Goal: Task Accomplishment & Management: Complete application form

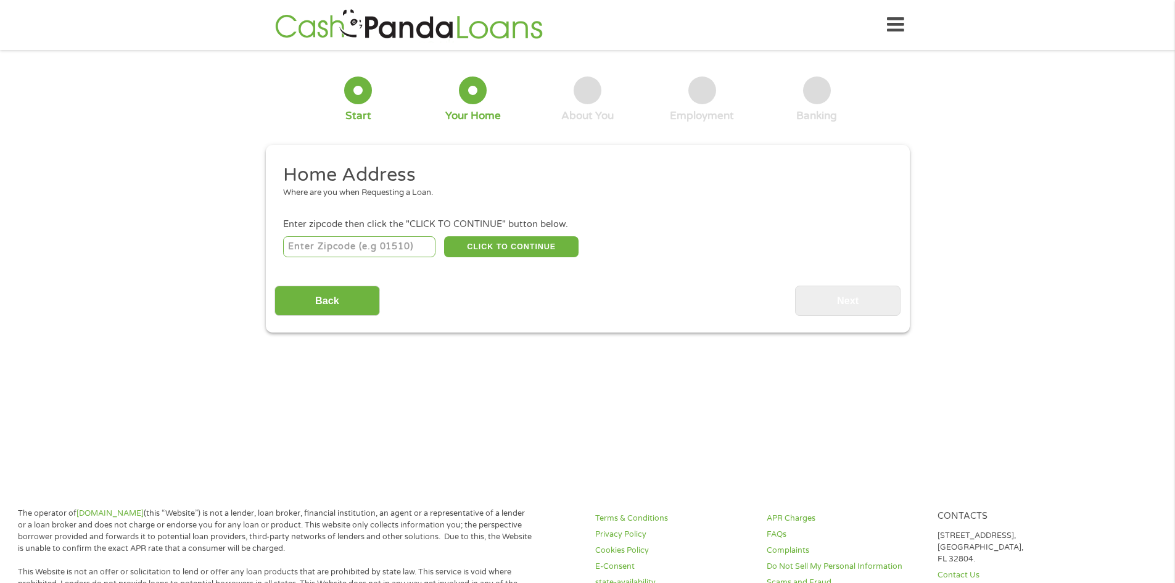
click at [393, 242] on input "number" at bounding box center [359, 246] width 152 height 21
type input "77084"
select select "[US_STATE]"
click at [499, 239] on button "CLICK TO CONTINUE" at bounding box center [511, 246] width 134 height 21
type input "77084"
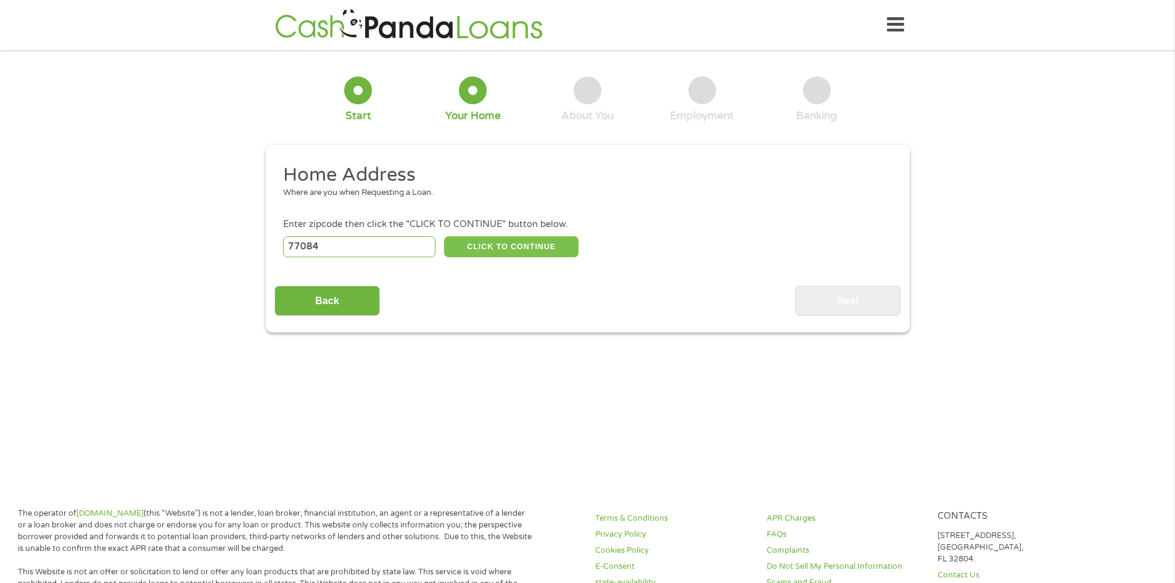
type input "[GEOGRAPHIC_DATA]"
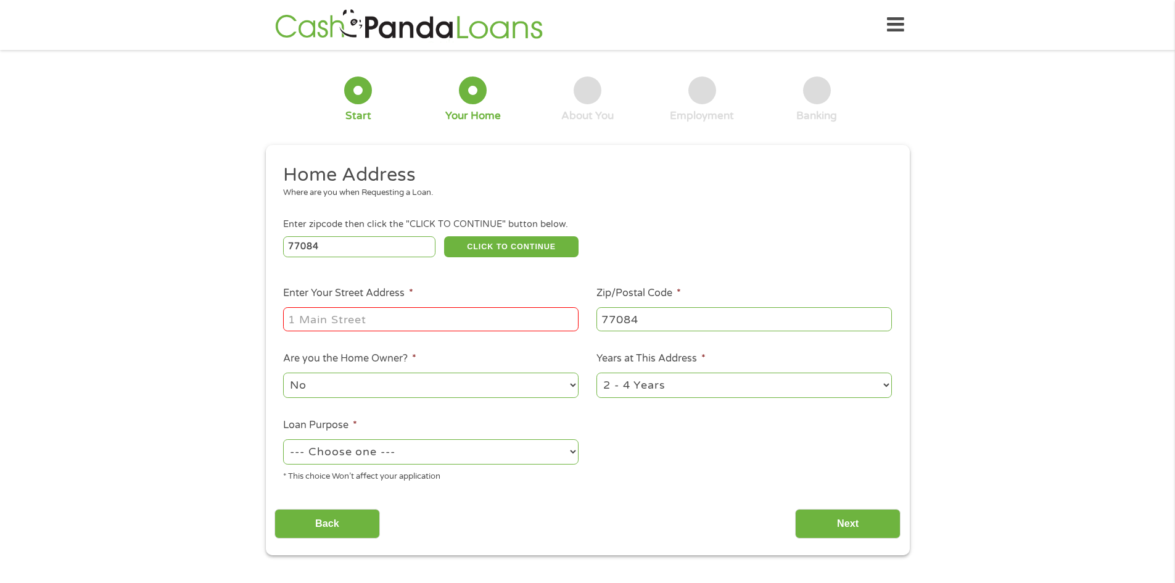
click at [383, 314] on input "Enter Your Street Address *" at bounding box center [430, 318] width 295 height 23
type input "[STREET_ADDRESS][PERSON_NAME] BLVD"
click at [675, 385] on select "1 Year or less 1 - 2 Years 2 - 4 Years Over 4 Years" at bounding box center [743, 385] width 295 height 25
select select "12months"
click at [596, 373] on select "1 Year or less 1 - 2 Years 2 - 4 Years Over 4 Years" at bounding box center [743, 385] width 295 height 25
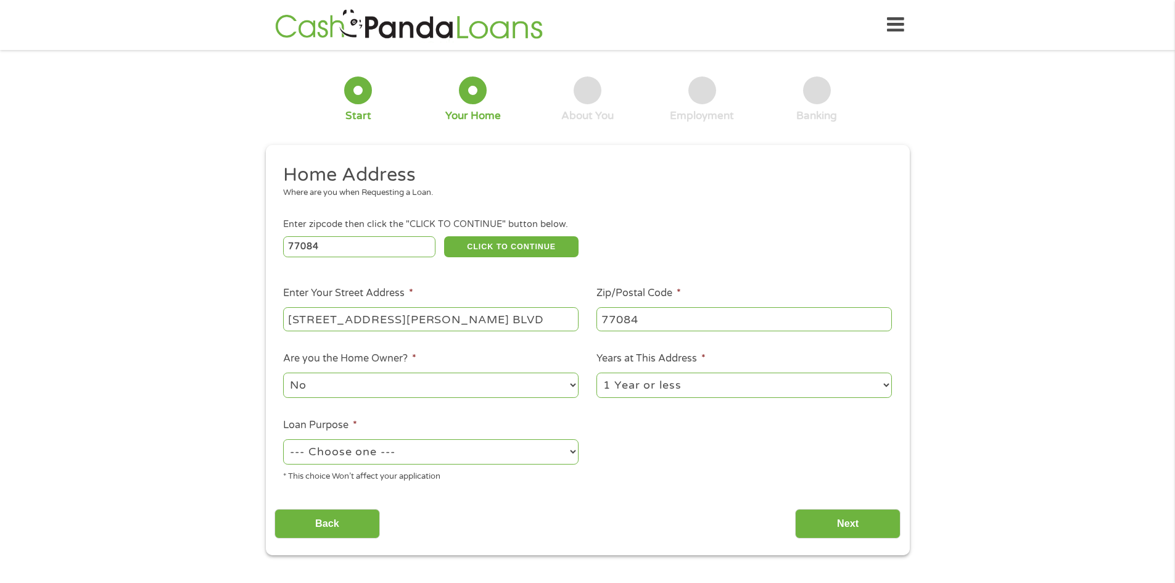
drag, startPoint x: 335, startPoint y: 442, endPoint x: 337, endPoint y: 452, distance: 10.0
click at [337, 452] on select "--- Choose one --- Pay Bills Debt Consolidation Home Improvement Major Purchase…" at bounding box center [430, 451] width 295 height 25
select select "other"
click at [283, 439] on select "--- Choose one --- Pay Bills Debt Consolidation Home Improvement Major Purchase…" at bounding box center [430, 451] width 295 height 25
click at [854, 532] on input "Next" at bounding box center [847, 524] width 105 height 30
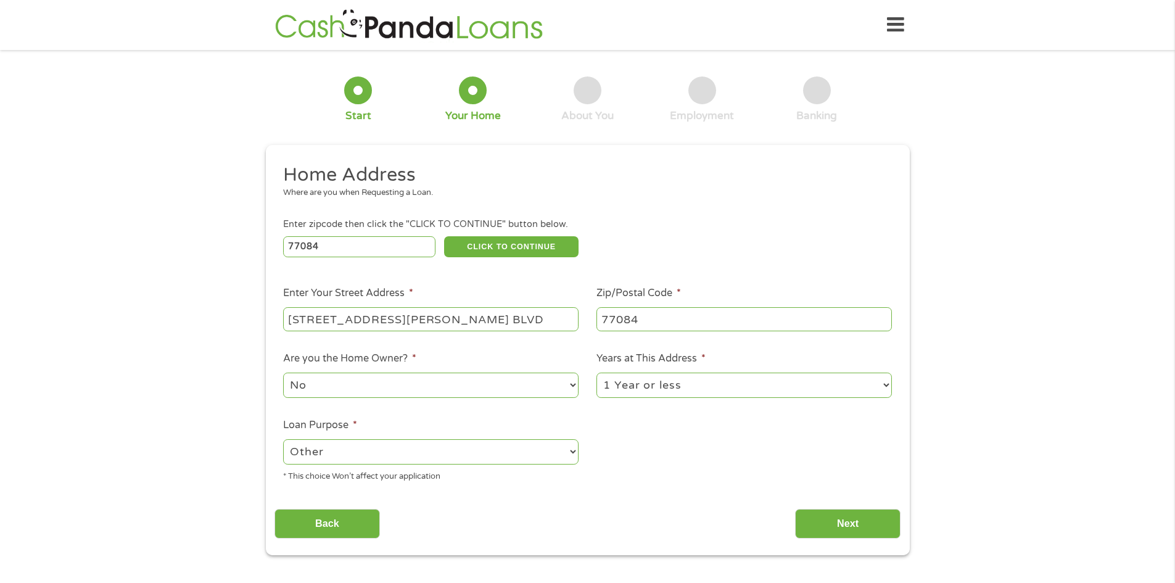
scroll to position [5, 5]
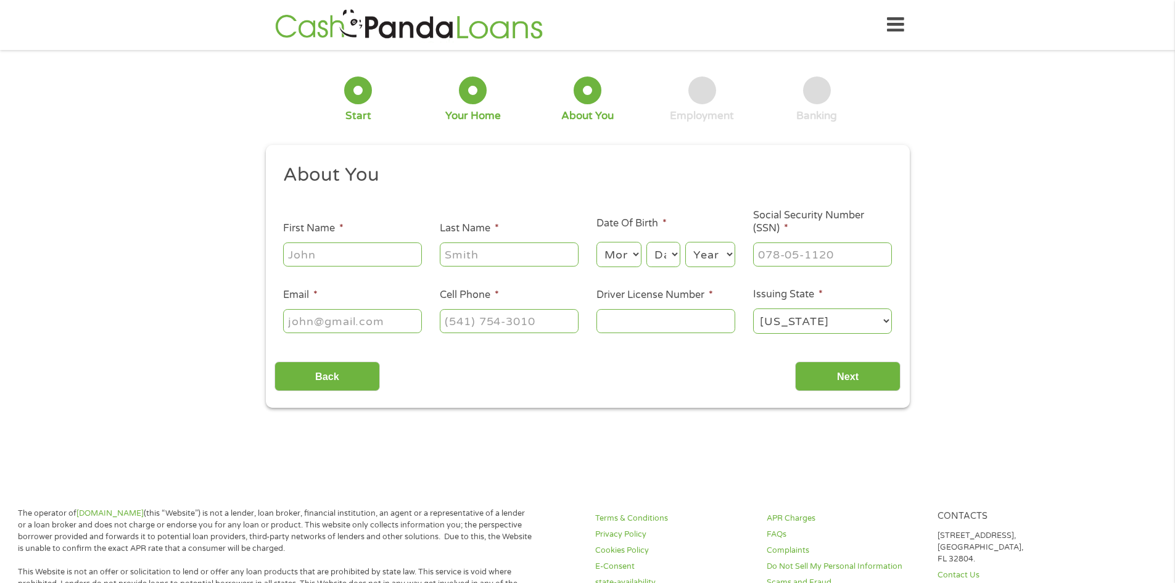
drag, startPoint x: 359, startPoint y: 251, endPoint x: 354, endPoint y: 245, distance: 7.4
click at [358, 250] on input "First Name *" at bounding box center [352, 253] width 139 height 23
type input "[PERSON_NAME]"
type input "[EMAIL_ADDRESS][DOMAIN_NAME]"
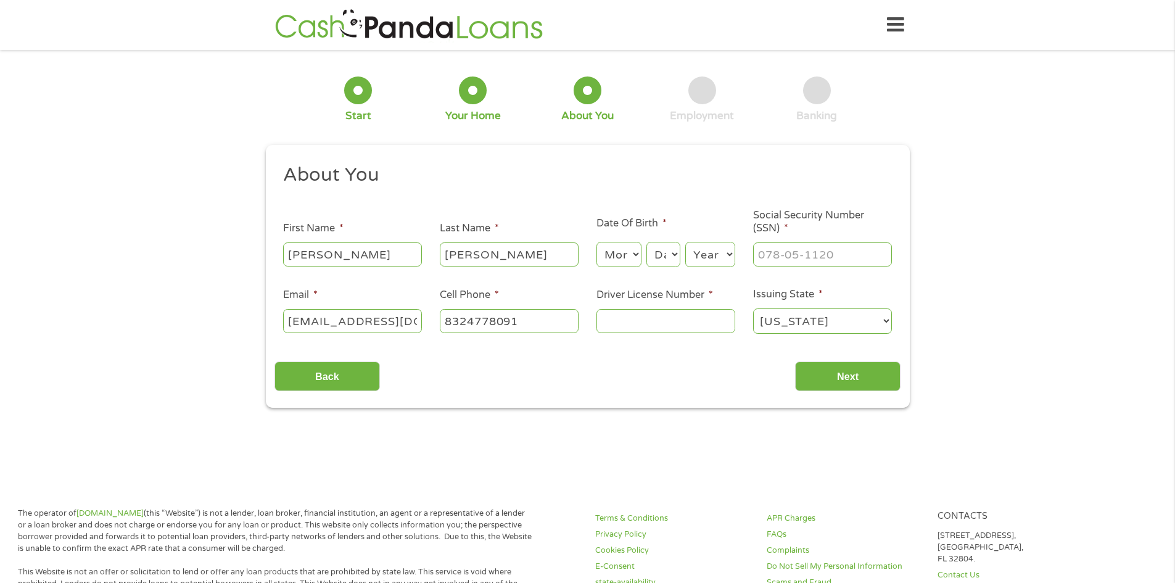
type input "[PHONE_NUMBER]"
click at [662, 315] on input "Driver License Number *" at bounding box center [665, 320] width 139 height 23
click at [822, 252] on input "___-__-____" at bounding box center [822, 253] width 139 height 23
type input "628-36-0145"
click at [637, 315] on input "Driver License Number *" at bounding box center [665, 320] width 139 height 23
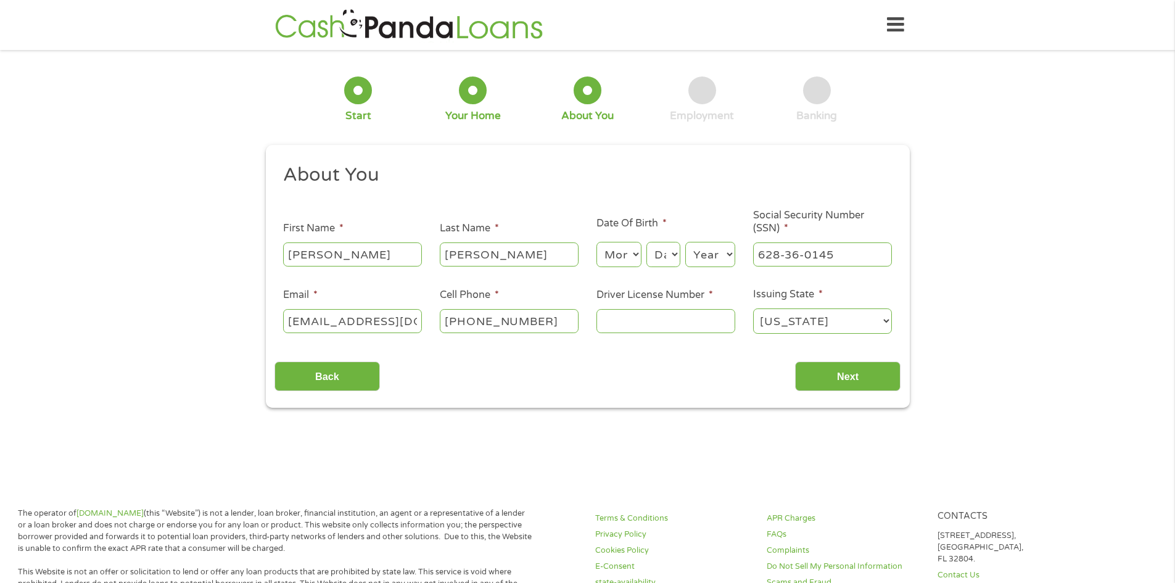
click at [619, 254] on select "Month 1 2 3 4 5 6 7 8 9 10 11 12" at bounding box center [618, 254] width 45 height 25
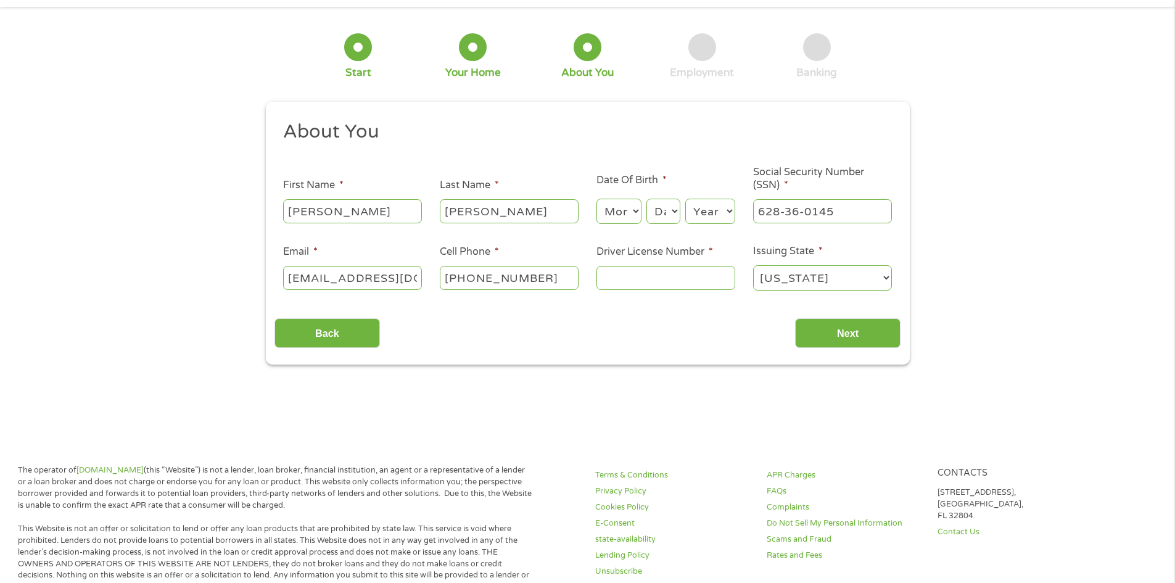
scroll to position [62, 0]
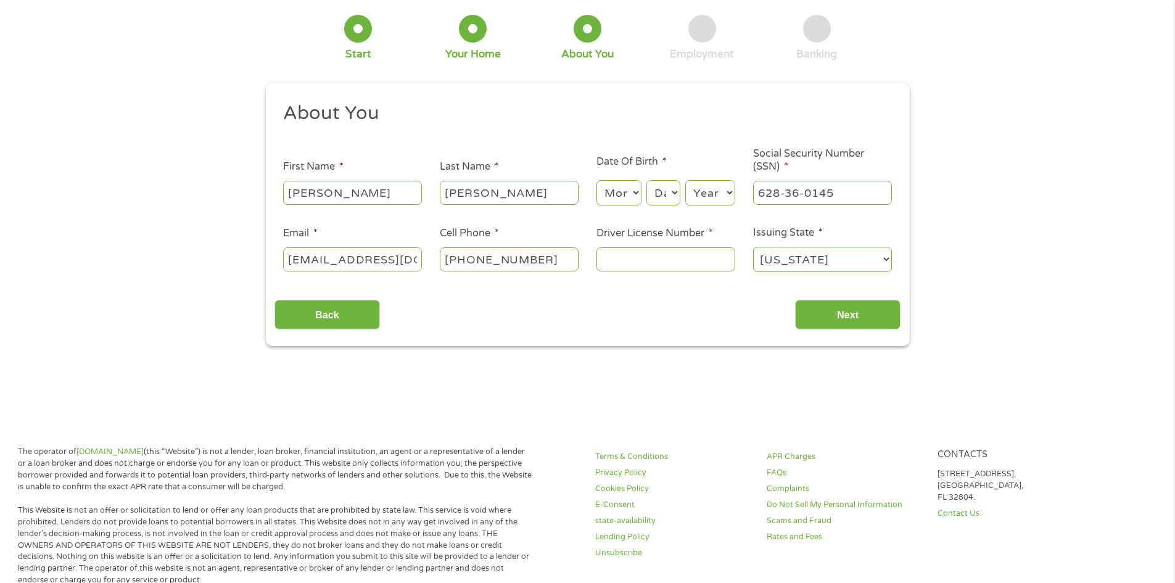
drag, startPoint x: 624, startPoint y: 190, endPoint x: 638, endPoint y: 156, distance: 36.5
click at [624, 185] on select "Month 1 2 3 4 5 6 7 8 9 10 11 12" at bounding box center [618, 192] width 45 height 25
click at [596, 180] on select "Month 1 2 3 4 5 6 7 8 9 10 11 12" at bounding box center [618, 192] width 45 height 25
click at [630, 194] on select "Month 1 2 3 4 5 6 7 8 9 10 11 12" at bounding box center [618, 192] width 45 height 25
click at [596, 180] on select "Month 1 2 3 4 5 6 7 8 9 10 11 12" at bounding box center [618, 192] width 45 height 25
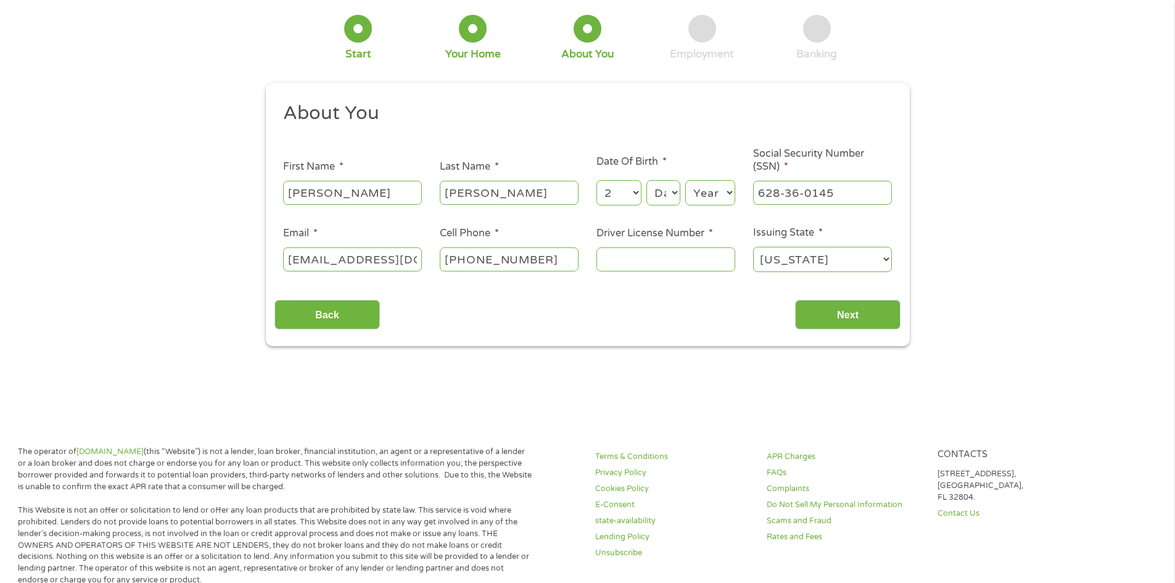
drag, startPoint x: 683, startPoint y: 176, endPoint x: 666, endPoint y: 189, distance: 22.0
click at [677, 183] on div "Month Month 1 2 3 4 5 6 7 8 9 10 11 12 Day Day 1 2 3 4 5 6 7 8 9 10 11 12 13 14…" at bounding box center [665, 191] width 139 height 34
click at [664, 194] on select "Day 1 2 3 4 5 6 7 8 9 10 11 12 13 14 15 16 17 18 19 20 21 22 23 24 25 26 27 28 …" at bounding box center [662, 192] width 33 height 25
click at [626, 194] on select "Month 1 2 3 4 5 6 7 8 9 10 11 12" at bounding box center [618, 192] width 45 height 25
select select "3"
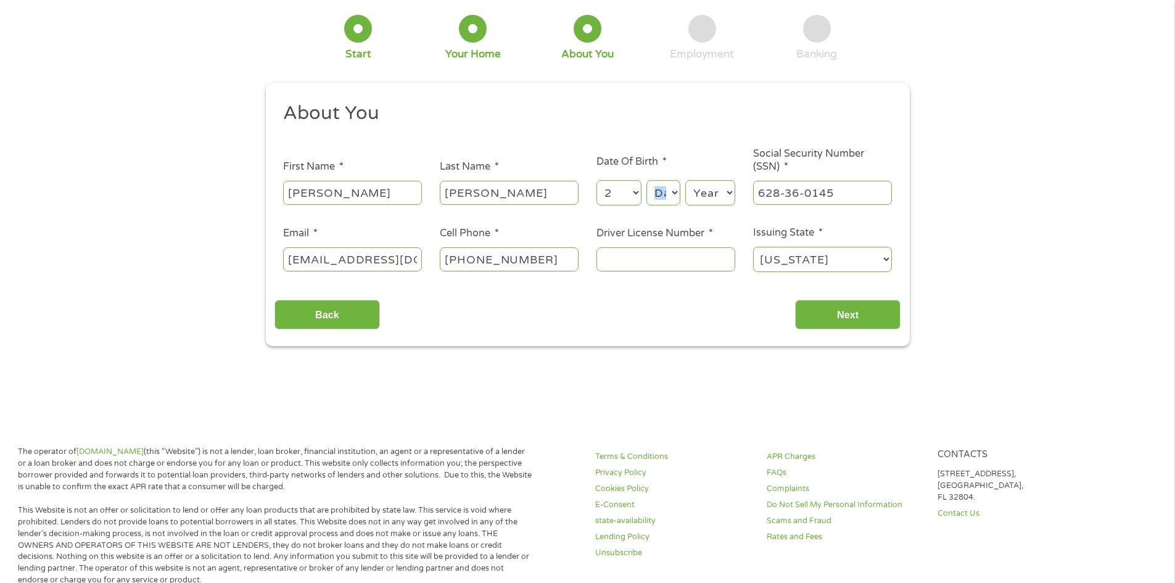
click at [596, 180] on select "Month 1 2 3 4 5 6 7 8 9 10 11 12" at bounding box center [618, 192] width 45 height 25
click at [662, 195] on select "Day 1 2 3 4 5 6 7 8 9 10 11 12 13 14 15 16 17 18 19 20 21 22 23 24 25 26 27 28 …" at bounding box center [662, 192] width 33 height 25
select select "13"
click at [646, 180] on select "Day 1 2 3 4 5 6 7 8 9 10 11 12 13 14 15 16 17 18 19 20 21 22 23 24 25 26 27 28 …" at bounding box center [662, 192] width 33 height 25
click at [716, 191] on select "Year [DATE] 2006 2005 2004 2003 2002 2001 2000 1999 1998 1997 1996 1995 1994 19…" at bounding box center [710, 192] width 50 height 25
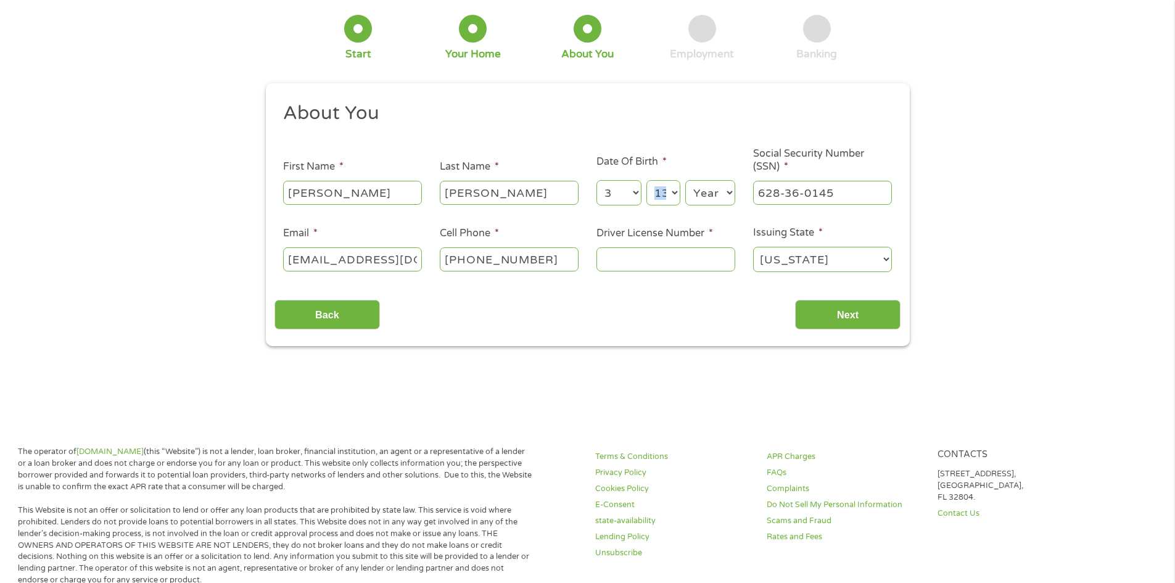
select select "1993"
click at [685, 180] on select "Year [DATE] 2006 2005 2004 2003 2002 2001 2000 1999 1998 1997 1996 1995 1994 19…" at bounding box center [710, 192] width 50 height 25
drag, startPoint x: 660, startPoint y: 271, endPoint x: 631, endPoint y: 247, distance: 38.1
click at [645, 257] on div at bounding box center [665, 259] width 139 height 28
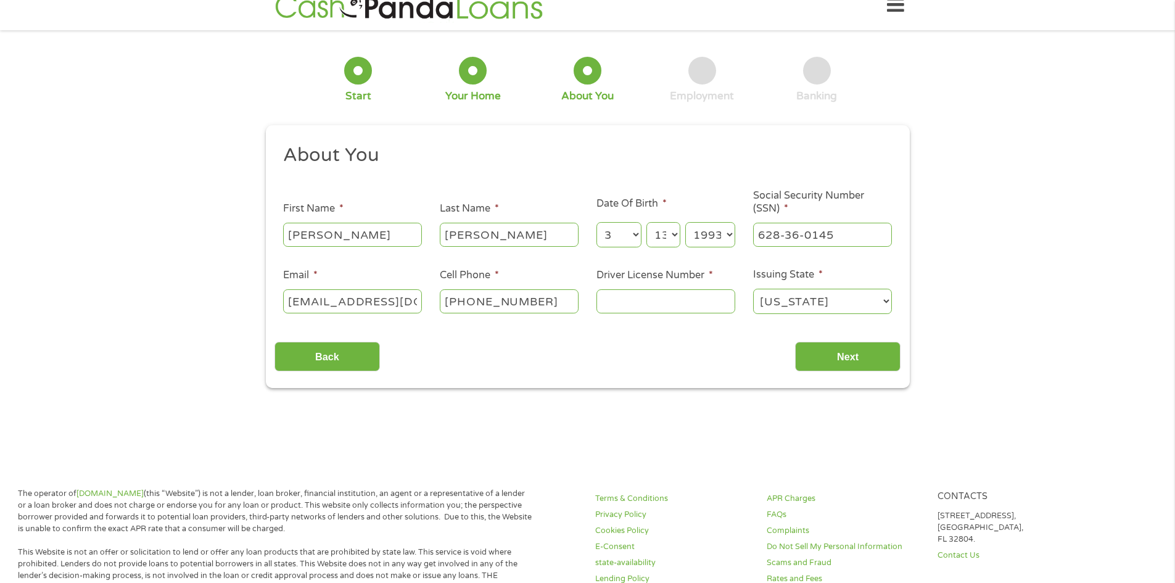
scroll to position [0, 0]
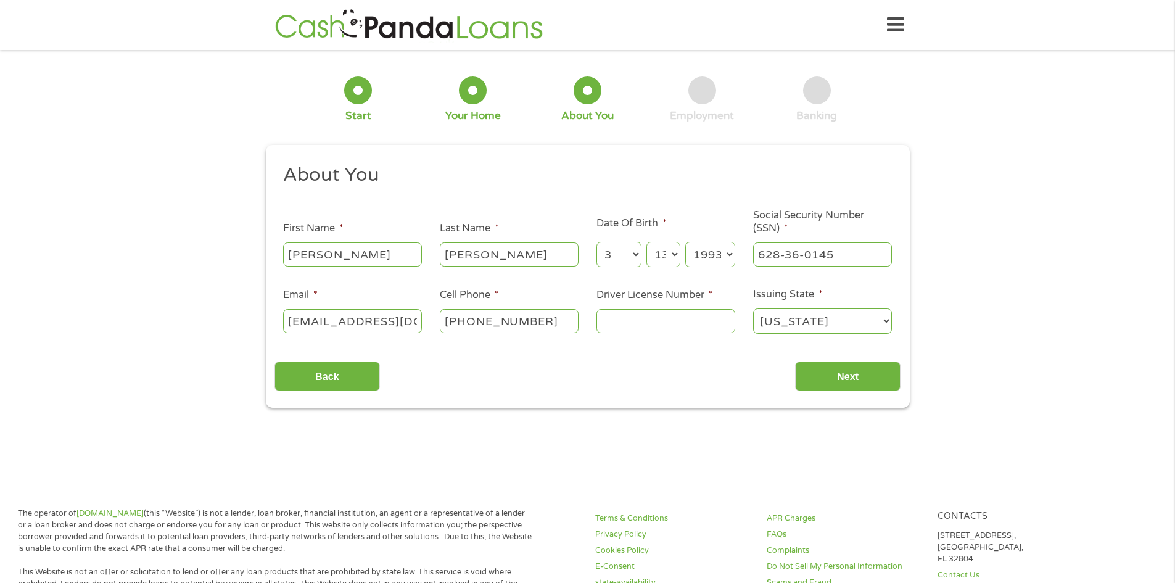
click at [646, 312] on input "Driver License Number *" at bounding box center [665, 320] width 139 height 23
type input "45846363"
click at [876, 376] on input "Next" at bounding box center [847, 376] width 105 height 30
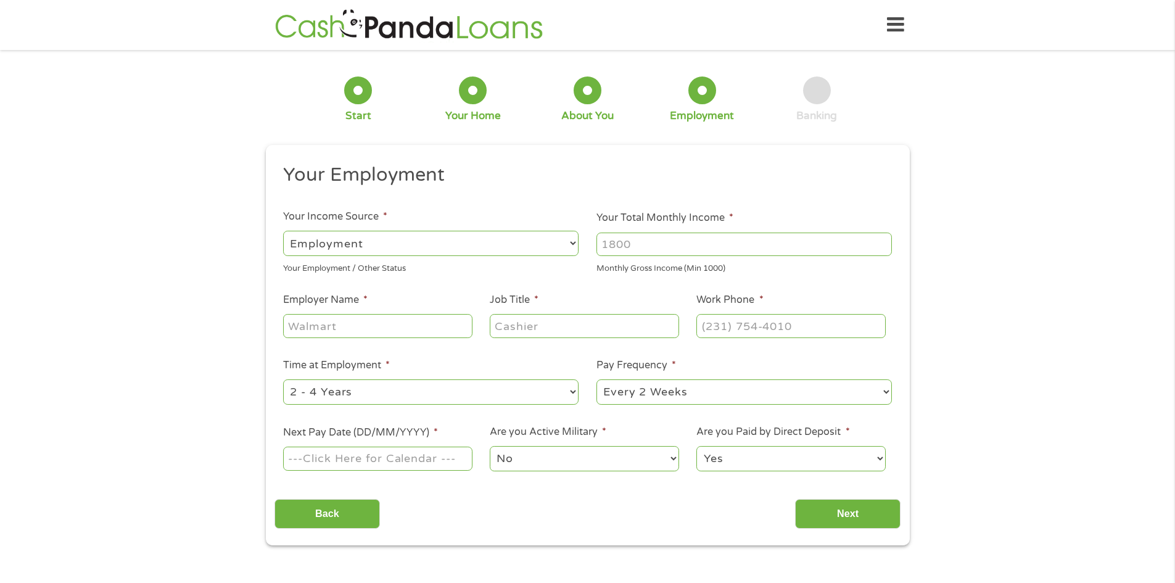
scroll to position [5, 5]
click at [384, 235] on select "--- Choose one --- Employment [DEMOGRAPHIC_DATA] Benefits" at bounding box center [430, 243] width 295 height 25
click at [283, 231] on select "--- Choose one --- Employment [DEMOGRAPHIC_DATA] Benefits" at bounding box center [430, 243] width 295 height 25
click at [669, 241] on input "Your Total Monthly Income *" at bounding box center [743, 244] width 295 height 23
type input "4500"
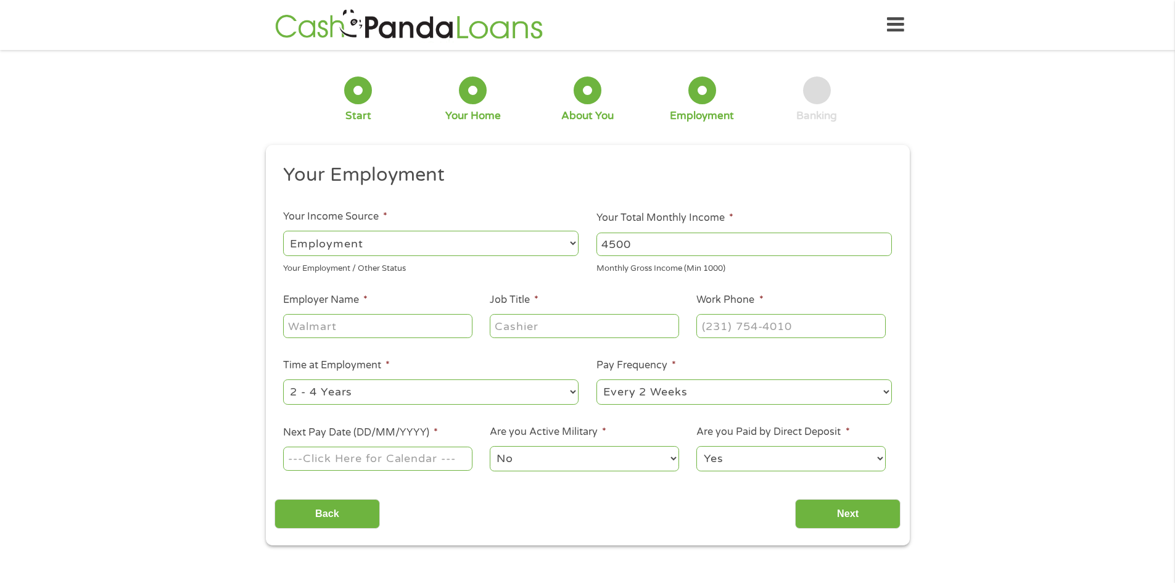
drag, startPoint x: 605, startPoint y: 326, endPoint x: 604, endPoint y: 311, distance: 14.8
click at [605, 325] on input "Job Title *" at bounding box center [584, 325] width 189 height 23
click at [328, 323] on input "Employer Name *" at bounding box center [377, 325] width 189 height 23
type input "World Tech Auto"
type input "Admin"
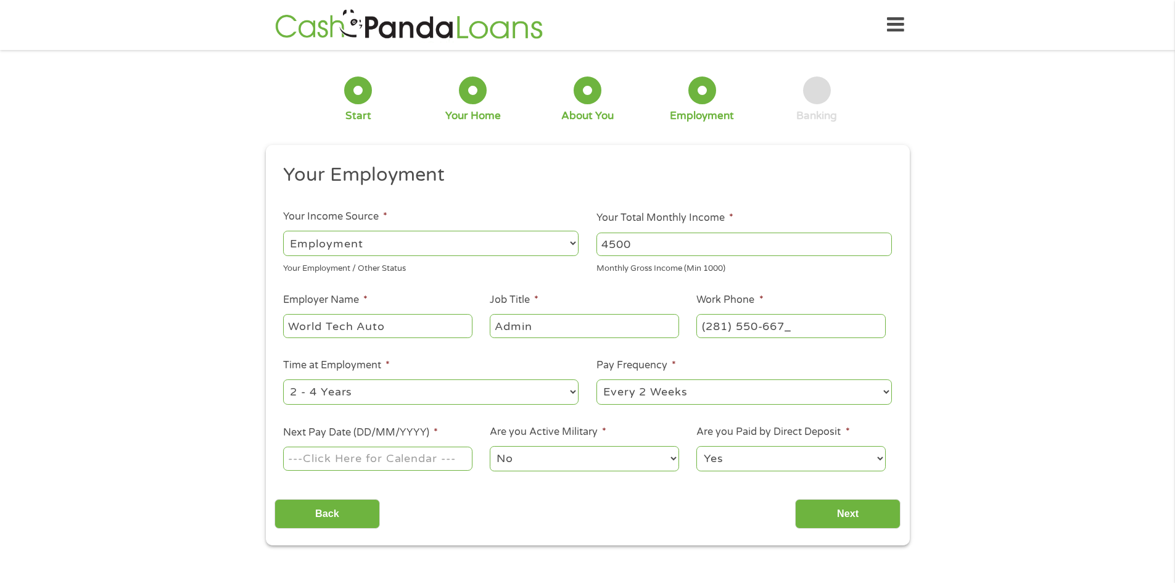
type input "[PHONE_NUMBER]"
click at [398, 388] on select "--- Choose one --- 1 Year or less 1 - 2 Years 2 - 4 Years Over 4 Years" at bounding box center [430, 391] width 295 height 25
select select "24months"
click at [283, 379] on select "--- Choose one --- 1 Year or less 1 - 2 Years 2 - 4 Years Over 4 Years" at bounding box center [430, 391] width 295 height 25
click at [661, 393] on select "--- Choose one --- Every 2 Weeks Every Week Monthly Semi-Monthly" at bounding box center [743, 391] width 295 height 25
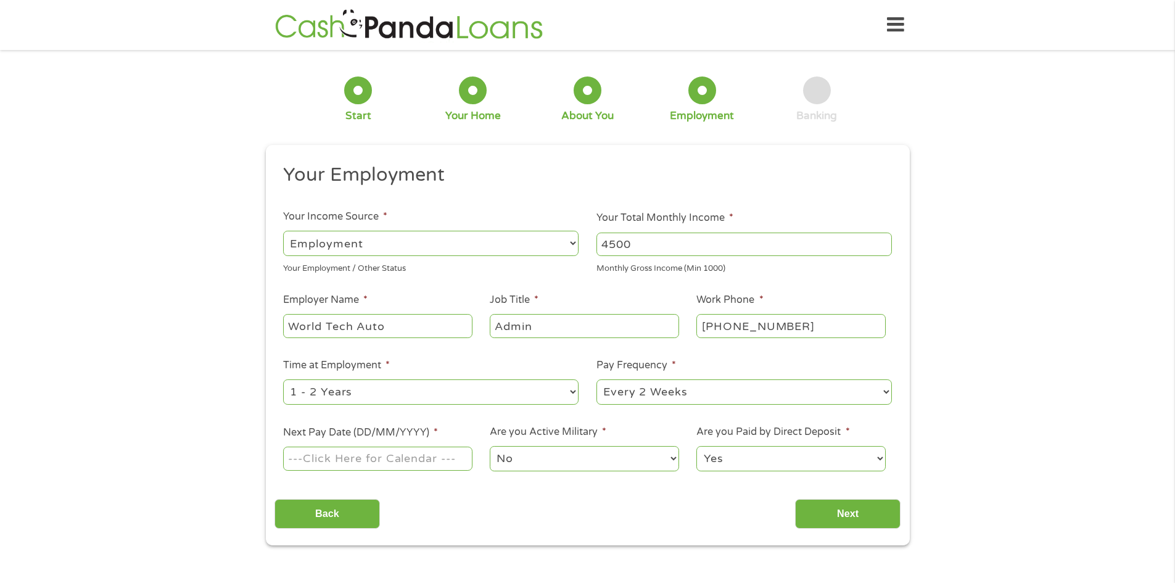
select select "weekly"
click at [596, 379] on select "--- Choose one --- Every 2 Weeks Every Week Monthly Semi-Monthly" at bounding box center [743, 391] width 295 height 25
drag, startPoint x: 361, startPoint y: 450, endPoint x: 416, endPoint y: 451, distance: 54.3
click at [364, 450] on input "Next Pay Date (DD/MM/YYYY) *" at bounding box center [377, 458] width 189 height 23
type input "[DATE]"
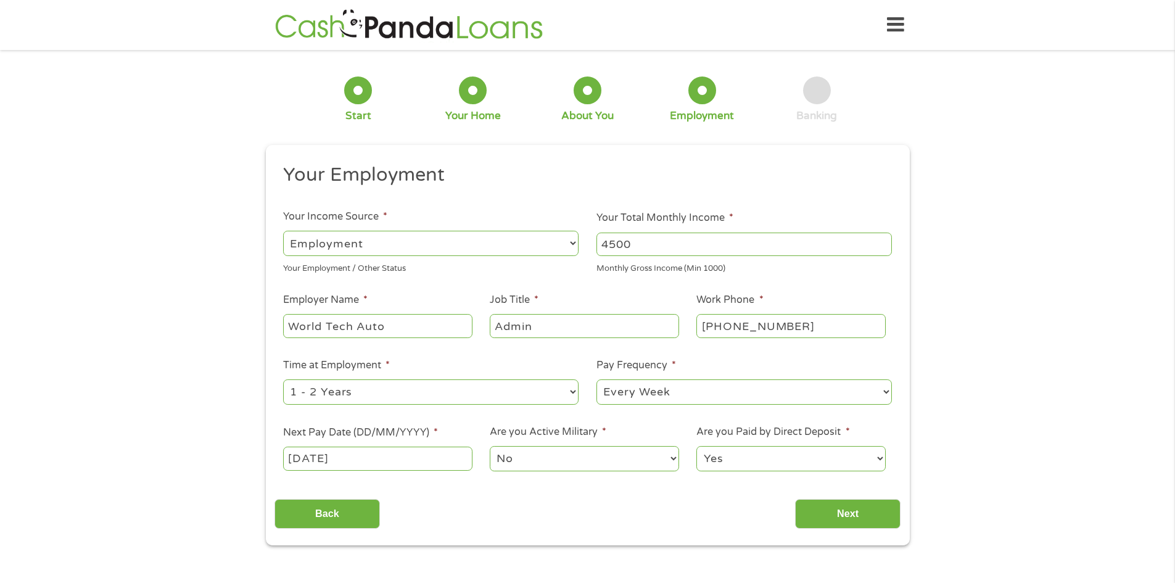
click at [596, 455] on select "No Yes" at bounding box center [584, 458] width 189 height 25
click at [614, 467] on select "No Yes" at bounding box center [584, 458] width 189 height 25
click at [490, 446] on select "No Yes" at bounding box center [584, 458] width 189 height 25
click at [747, 465] on select "Yes No" at bounding box center [790, 458] width 189 height 25
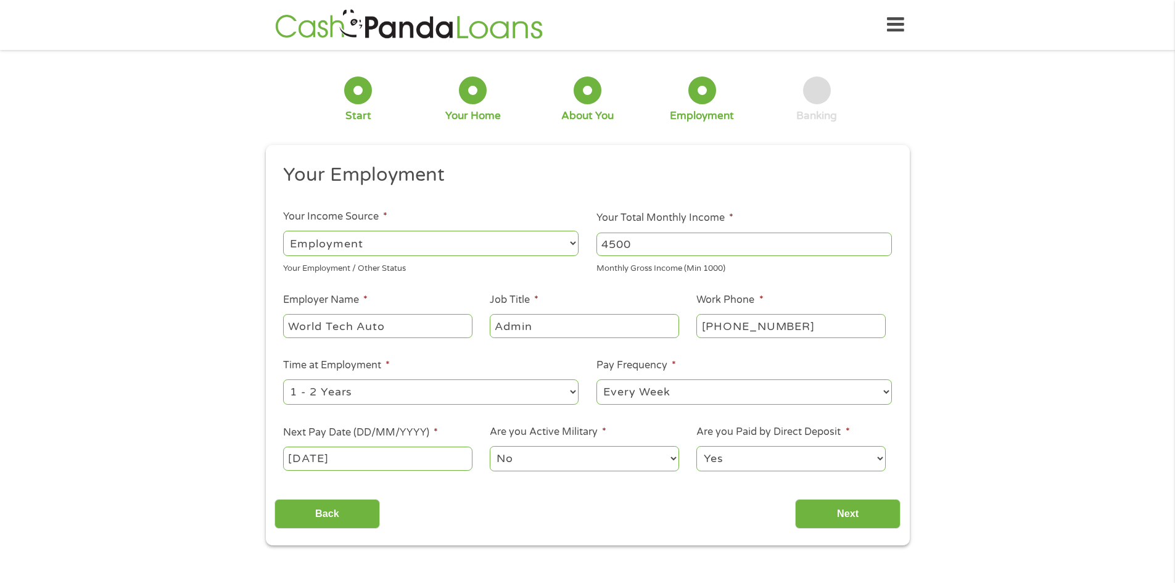
select select "0"
click at [696, 446] on select "Yes No" at bounding box center [790, 458] width 189 height 25
click at [850, 510] on input "Next" at bounding box center [847, 514] width 105 height 30
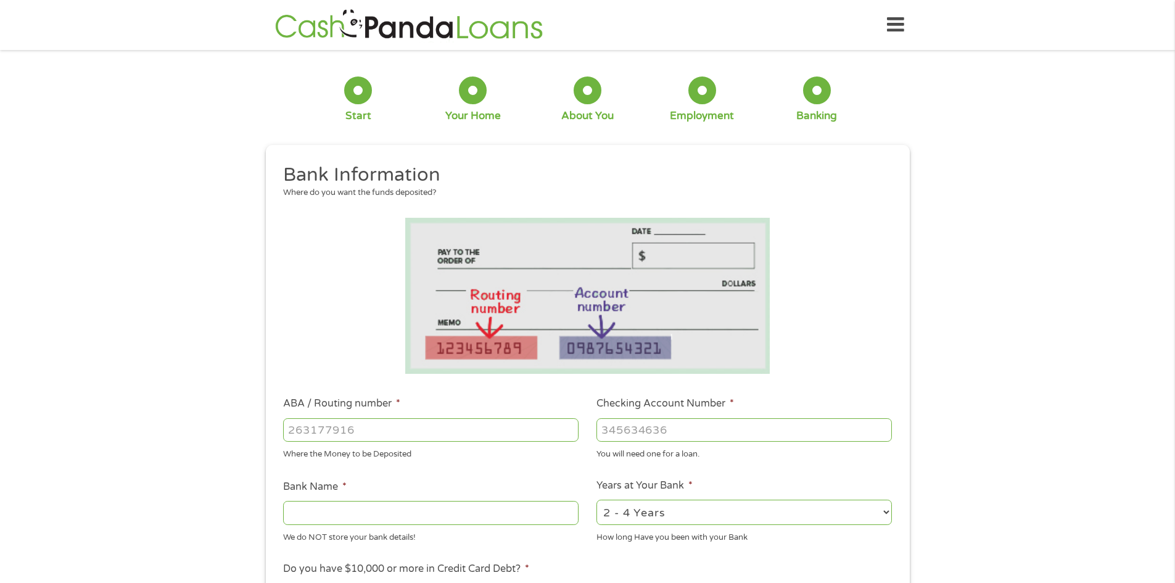
click at [390, 427] on input "ABA / Routing number *" at bounding box center [430, 429] width 295 height 23
click at [389, 432] on input "ABA / Routing number *" at bounding box center [430, 429] width 295 height 23
type input "031176110"
type input "CAPITAL ONE NA"
type input "031176110"
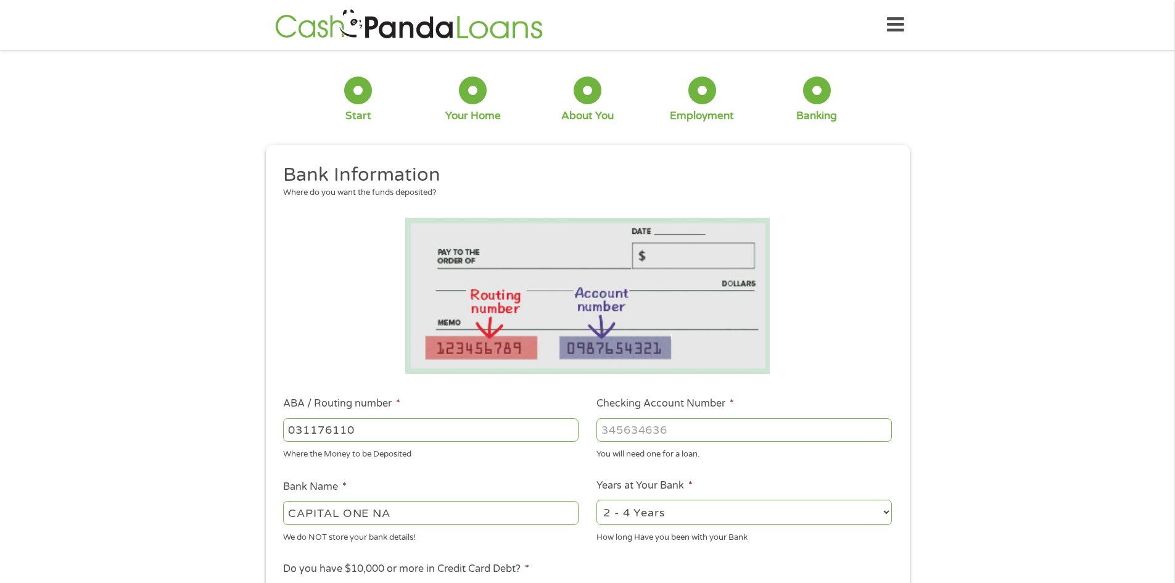
click at [693, 419] on input "Checking Account Number *" at bounding box center [743, 429] width 295 height 23
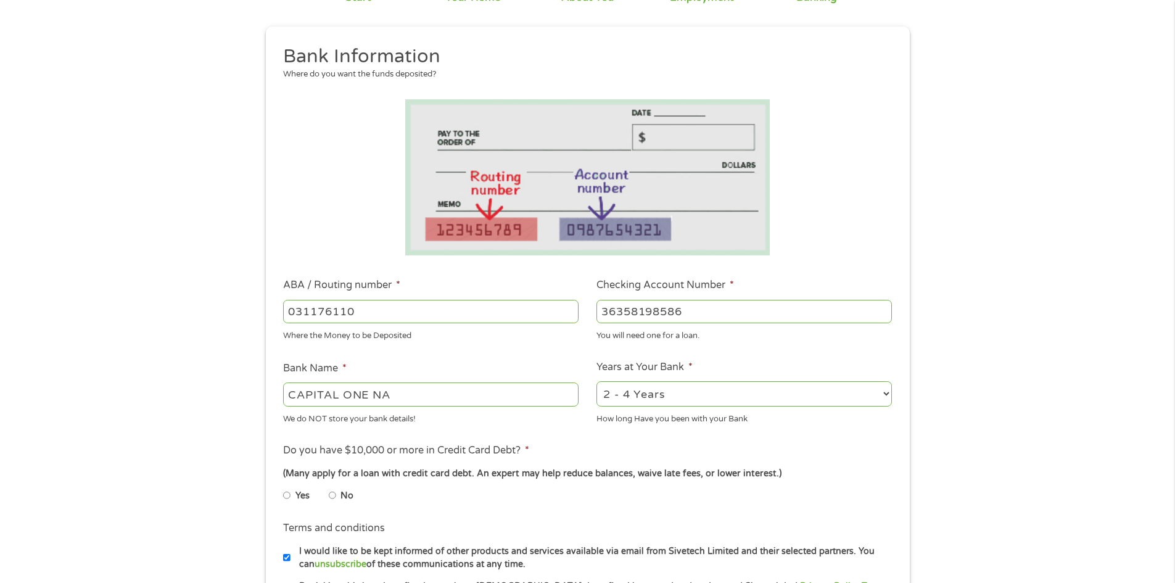
scroll to position [185, 0]
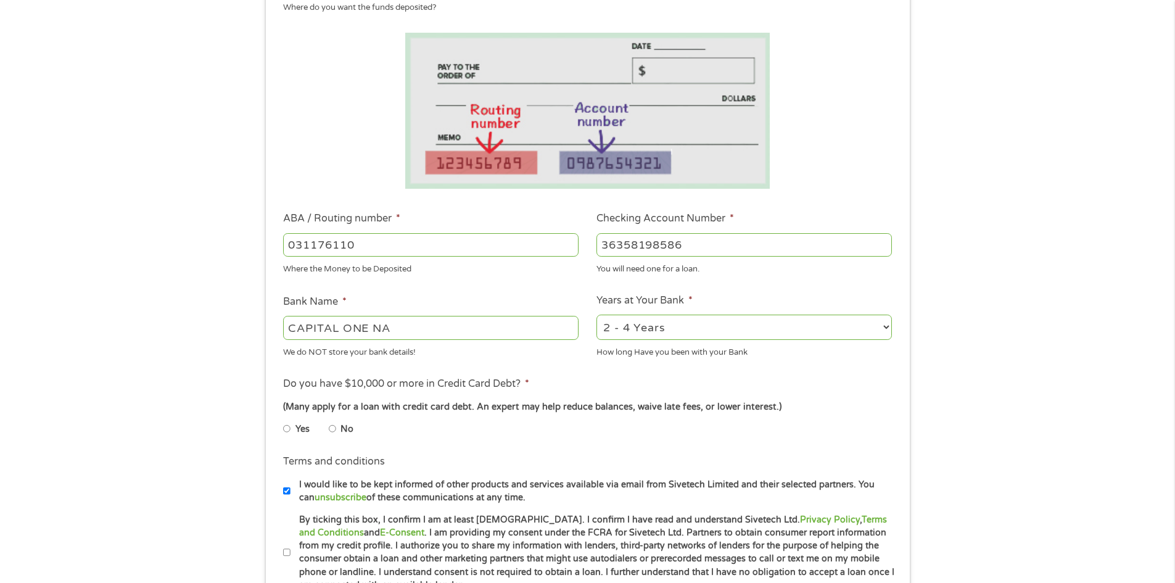
type input "36358198586"
click at [659, 322] on select "2 - 4 Years 6 - 12 Months 1 - 2 Years Over 4 Years" at bounding box center [743, 327] width 295 height 25
select select "12months"
click at [596, 315] on select "2 - 4 Years 6 - 12 Months 1 - 2 Years Over 4 Years" at bounding box center [743, 327] width 295 height 25
click at [332, 424] on input "No" at bounding box center [332, 429] width 7 height 20
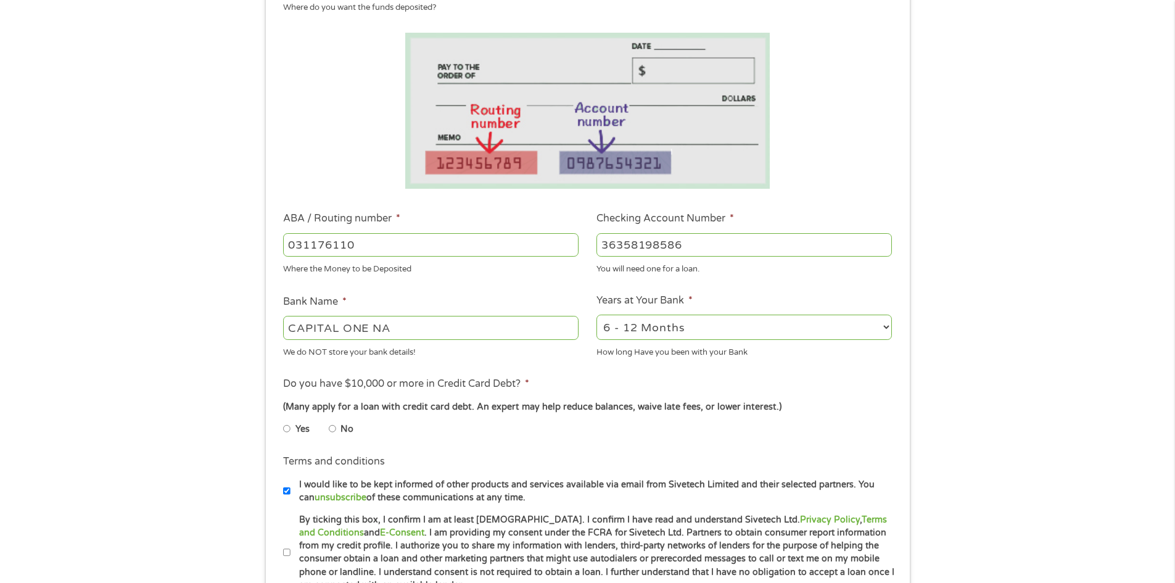
radio input "true"
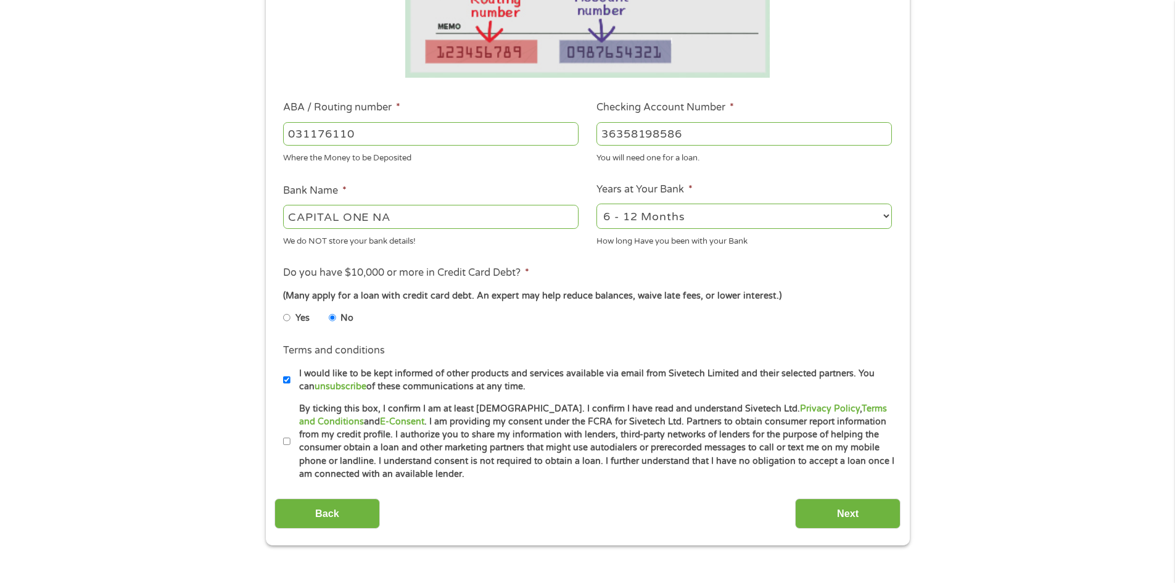
scroll to position [308, 0]
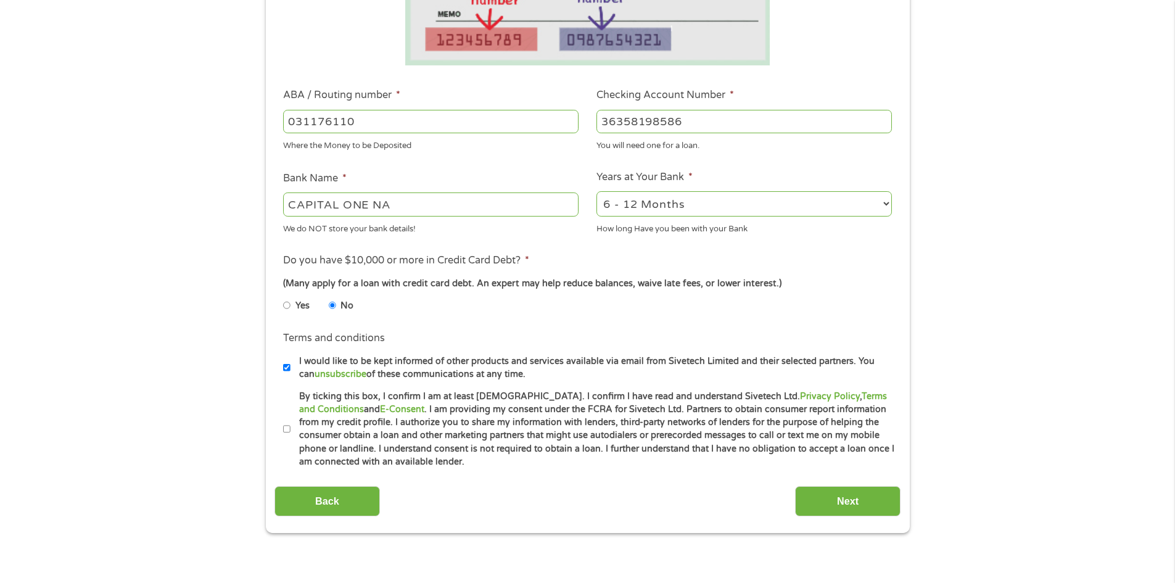
click at [279, 429] on li "Terms and conditions * By ticking this box, I confirm I am at least [DEMOGRAPHI…" at bounding box center [587, 429] width 626 height 79
click at [285, 428] on input "By ticking this box, I confirm I am at least [DEMOGRAPHIC_DATA]. I confirm I ha…" at bounding box center [286, 429] width 7 height 20
checkbox input "true"
click at [870, 495] on input "Next" at bounding box center [847, 501] width 105 height 30
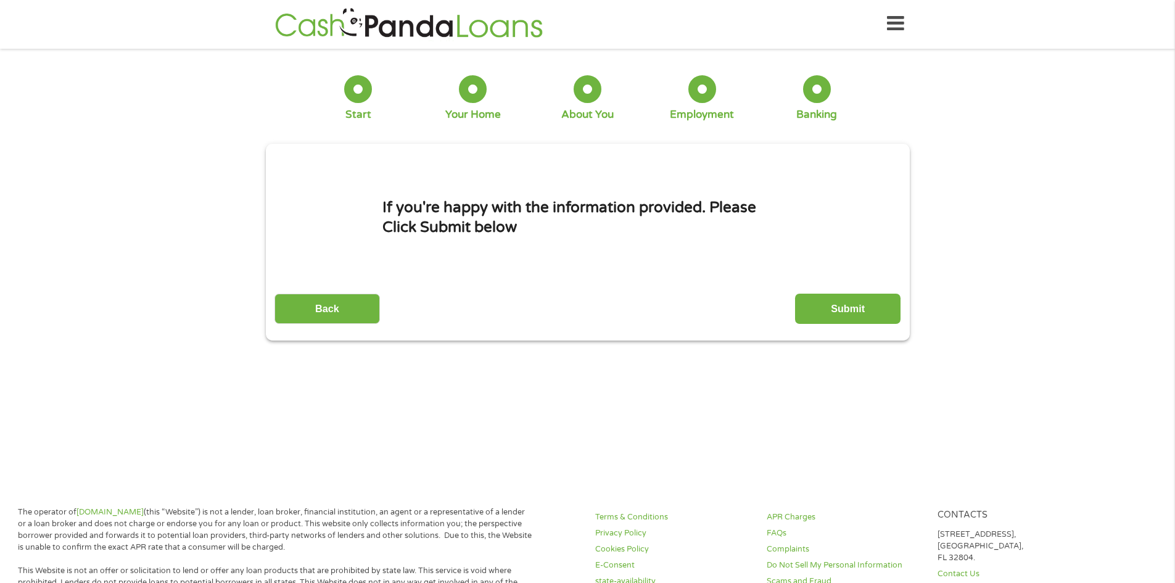
scroll to position [0, 0]
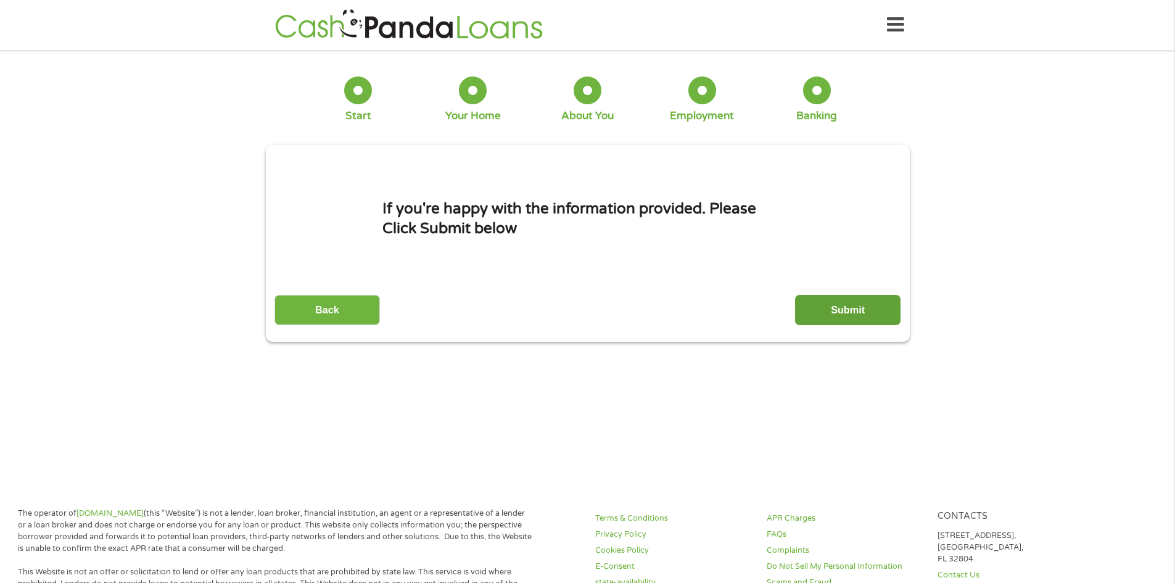
drag, startPoint x: 858, startPoint y: 329, endPoint x: 851, endPoint y: 308, distance: 22.2
click at [852, 312] on div "This field is hidden when viewing the form gclid CjwKCAjwkvbEBhApEiwAKUz6-01Cj4…" at bounding box center [588, 243] width 644 height 197
click at [846, 300] on input "Submit" at bounding box center [847, 310] width 105 height 30
